Goal: Find contact information

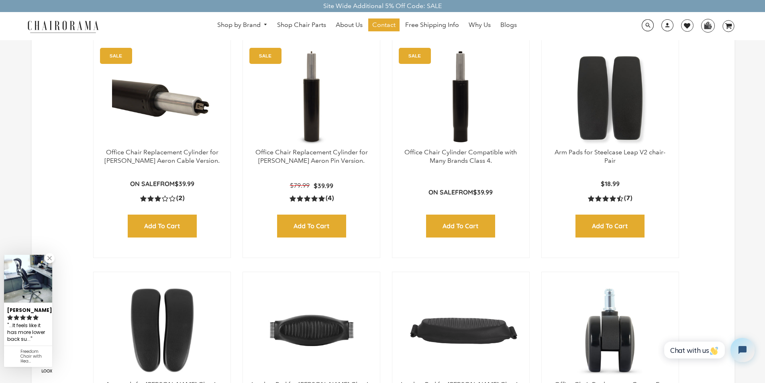
click at [452, 43] on div "Office Chair Cylinder Compatible with Many Brands Class 4. SALE On Sale from $3…" at bounding box center [461, 148] width 138 height 219
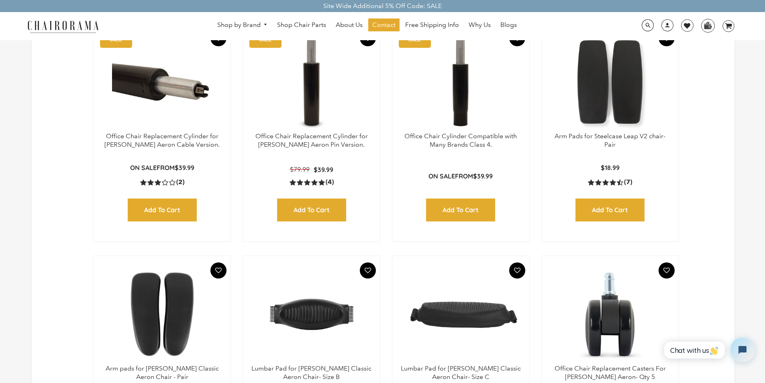
scroll to position [80, 0]
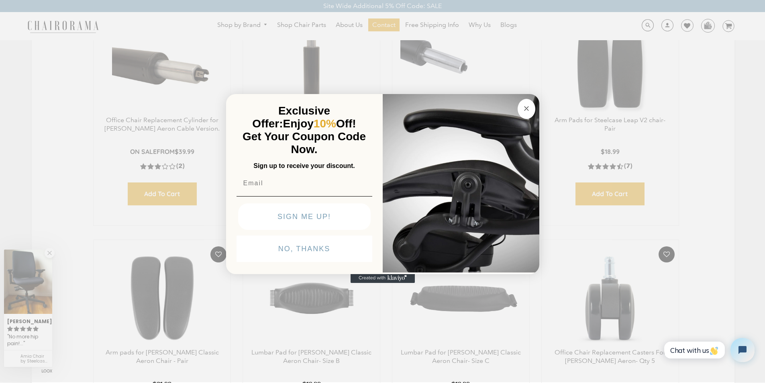
click at [524, 104] on circle "Close dialog" at bounding box center [526, 108] width 9 height 9
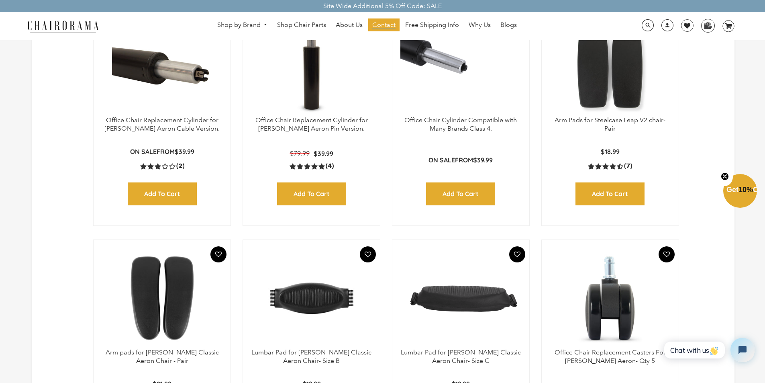
click at [375, 21] on span "Contact" at bounding box center [384, 25] width 23 height 8
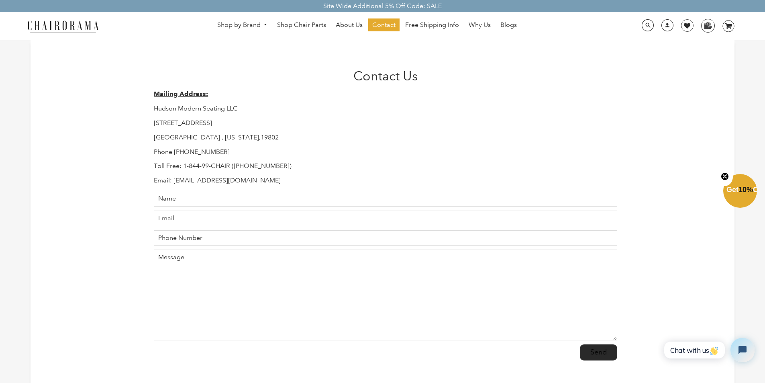
click at [340, 21] on link "About Us" at bounding box center [349, 24] width 35 height 13
